Goal: Task Accomplishment & Management: Manage account settings

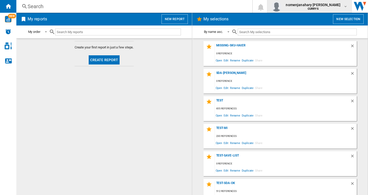
click at [309, 8] on b "CURRYS" at bounding box center [312, 8] width 11 height 3
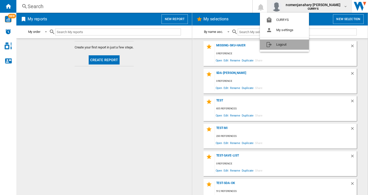
click at [287, 45] on button "Logout" at bounding box center [284, 45] width 49 height 10
